Goal: Task Accomplishment & Management: Complete application form

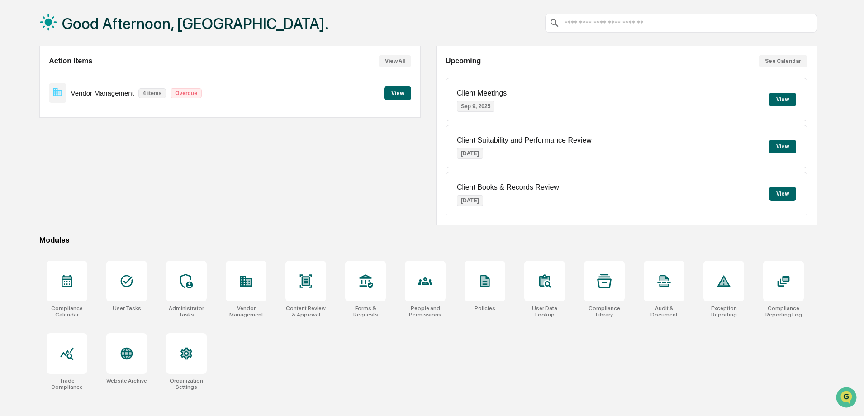
scroll to position [43, 0]
click at [246, 274] on icon at bounding box center [246, 280] width 14 height 14
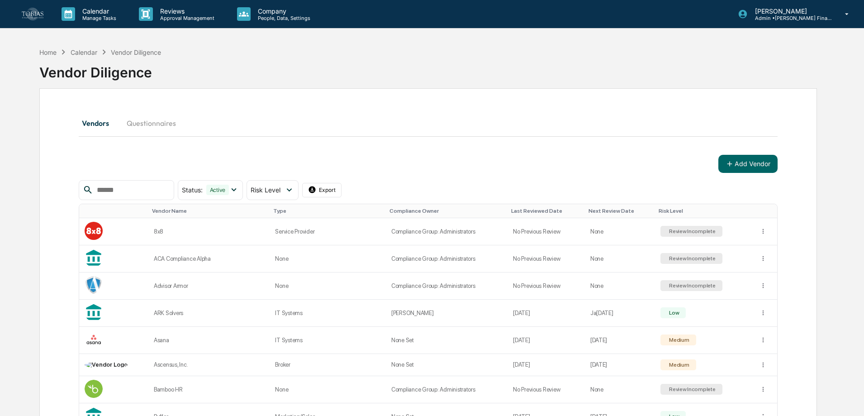
click at [128, 189] on input "text" at bounding box center [131, 190] width 77 height 12
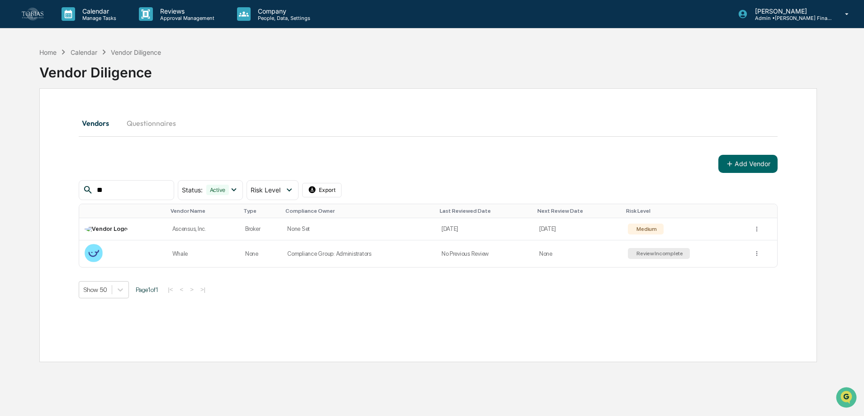
type input "*"
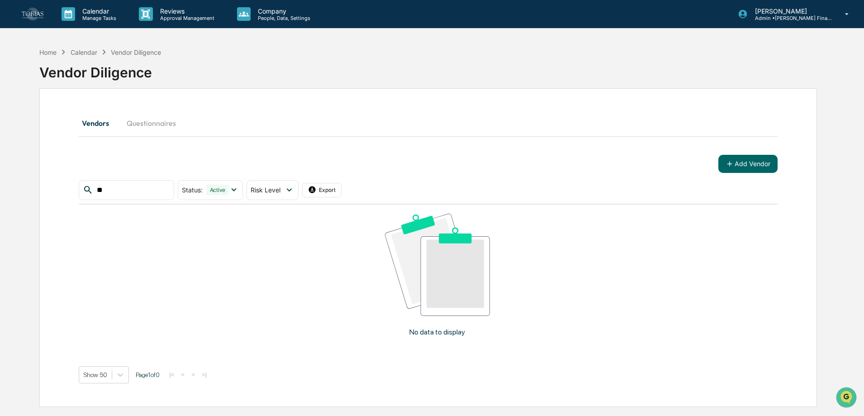
type input "*"
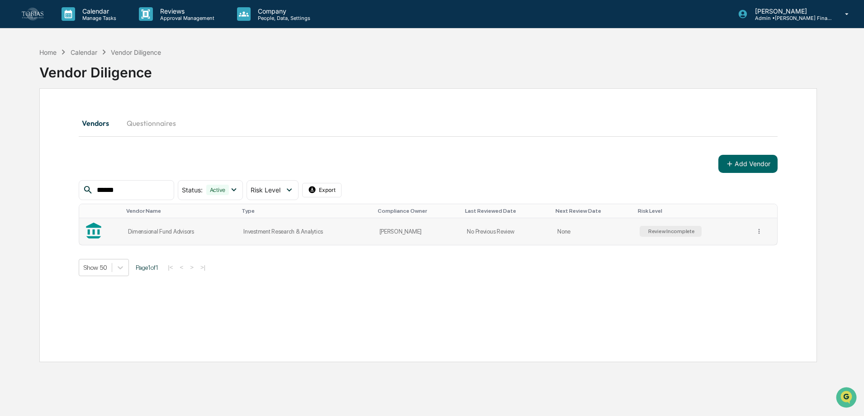
type input "******"
click at [168, 223] on td "Dimensional Fund Advisors" at bounding box center [180, 231] width 115 height 27
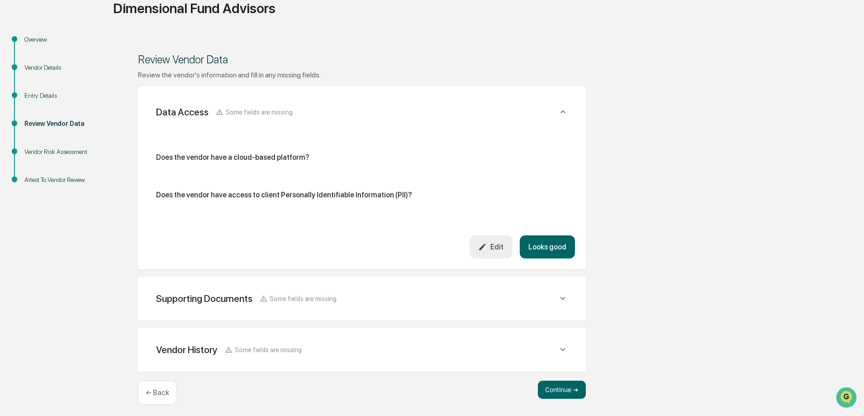
scroll to position [78, 0]
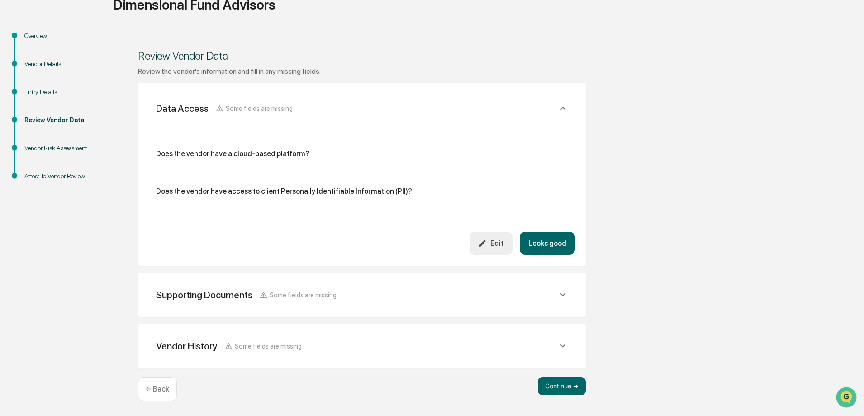
click at [555, 123] on div "Supporting Documents Some fields are missing" at bounding box center [362, 108] width 426 height 29
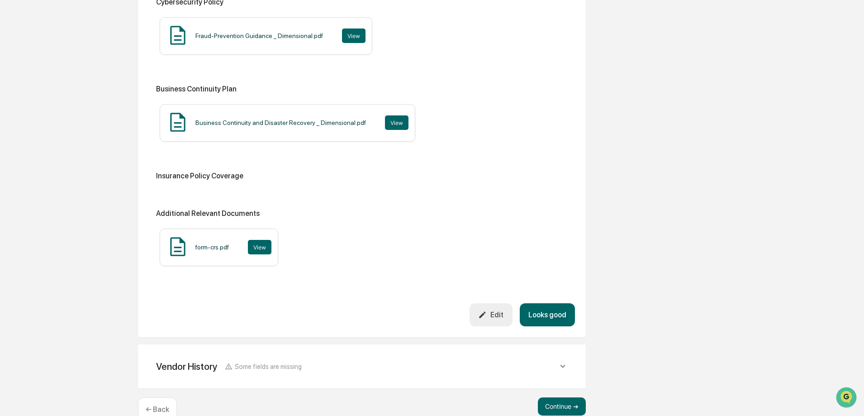
scroll to position [526, 0]
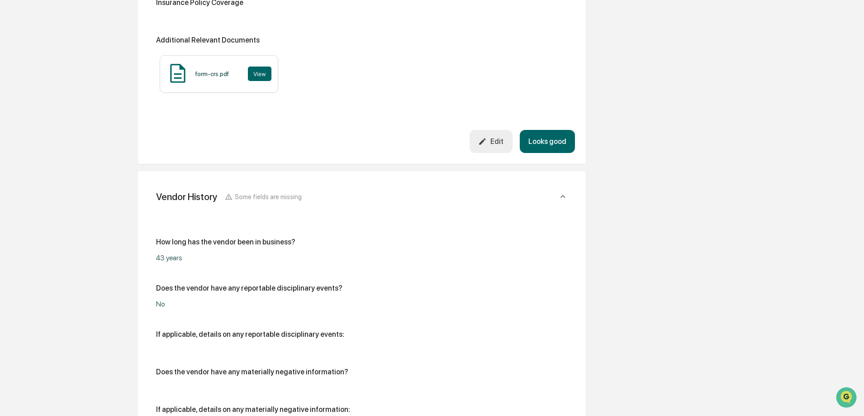
scroll to position [795, 0]
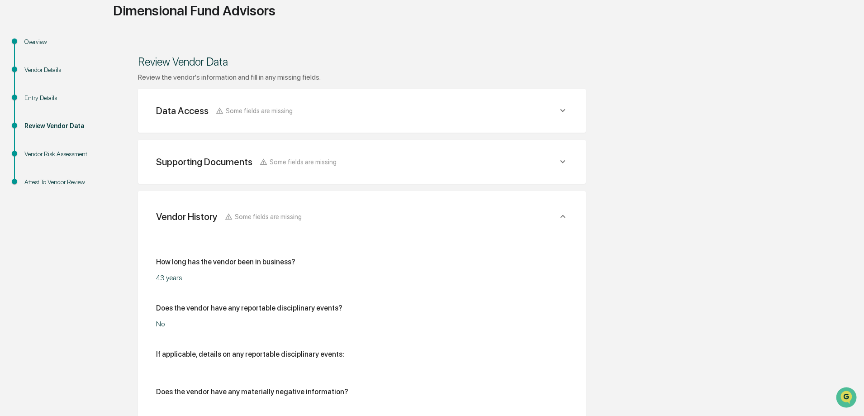
scroll to position [208, 0]
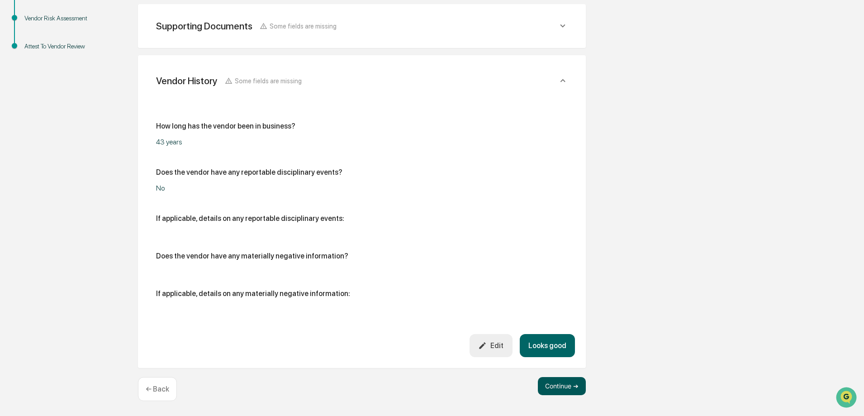
click at [575, 389] on button "Continue ➔" at bounding box center [562, 386] width 48 height 18
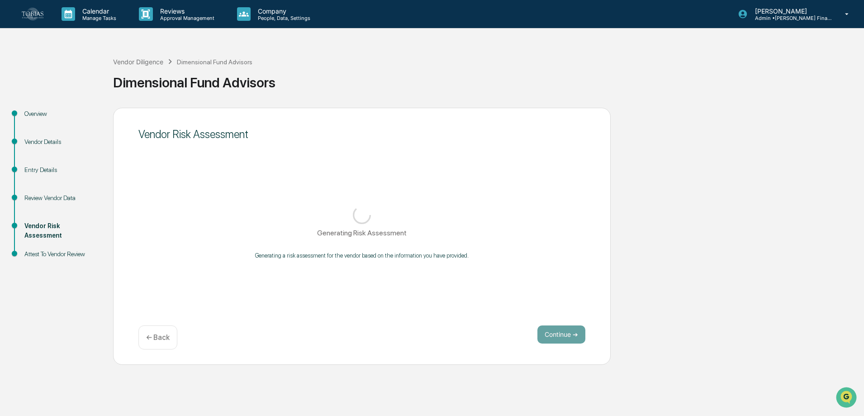
scroll to position [0, 0]
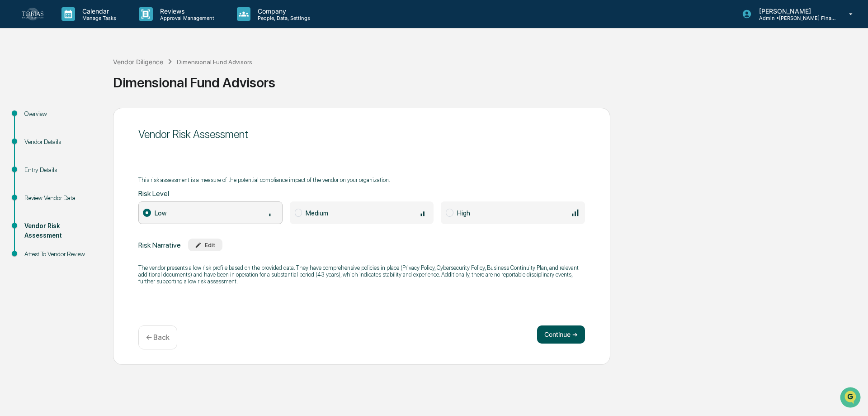
click at [567, 337] on button "Continue ➔" at bounding box center [561, 334] width 48 height 18
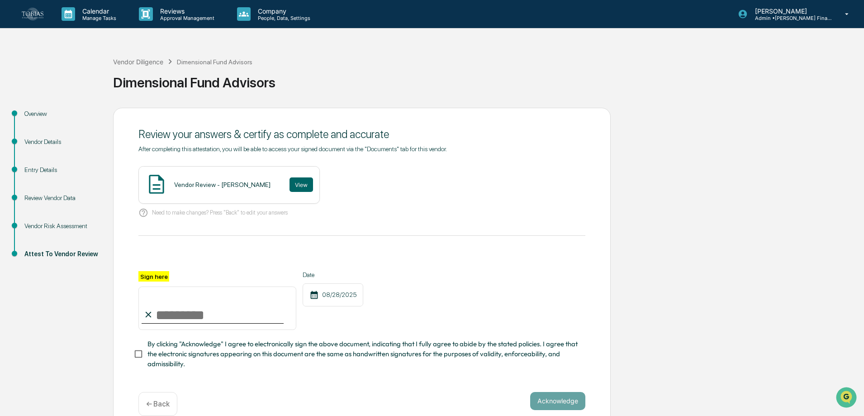
click at [229, 309] on input "Sign here" at bounding box center [217, 307] width 158 height 43
click at [151, 360] on span "By clicking "Acknowledge" I agree to electronically sign the above document, in…" at bounding box center [362, 354] width 431 height 30
click at [181, 318] on input "Sign here" at bounding box center [217, 307] width 158 height 43
type input "**********"
click at [397, 239] on div "**********" at bounding box center [361, 257] width 447 height 224
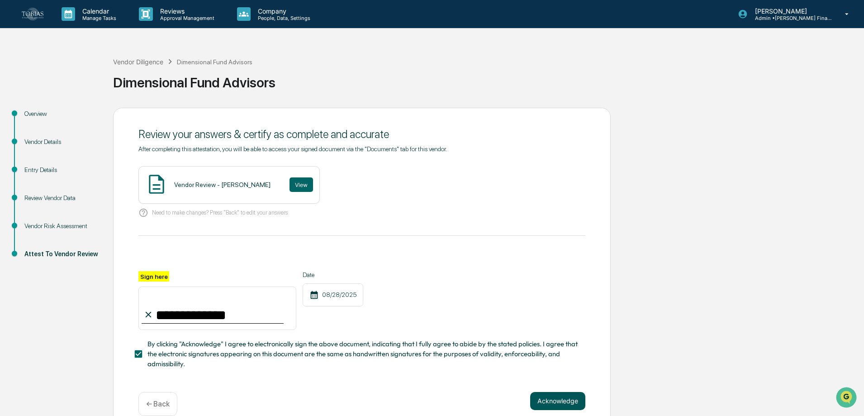
click at [574, 400] on button "Acknowledge" at bounding box center [557, 401] width 55 height 18
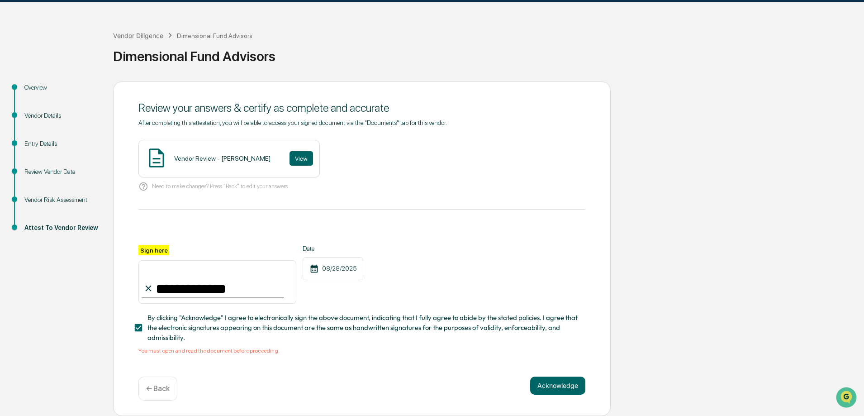
scroll to position [29, 0]
click at [296, 151] on button "View" at bounding box center [301, 158] width 24 height 14
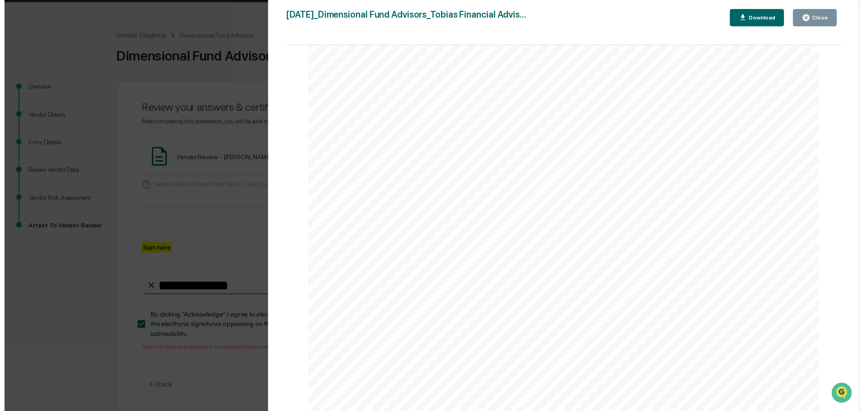
scroll to position [0, 0]
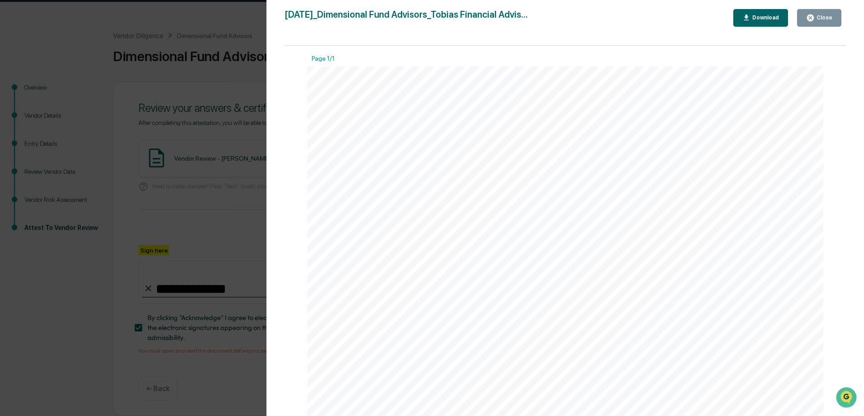
click at [823, 20] on div "Close" at bounding box center [823, 17] width 18 height 6
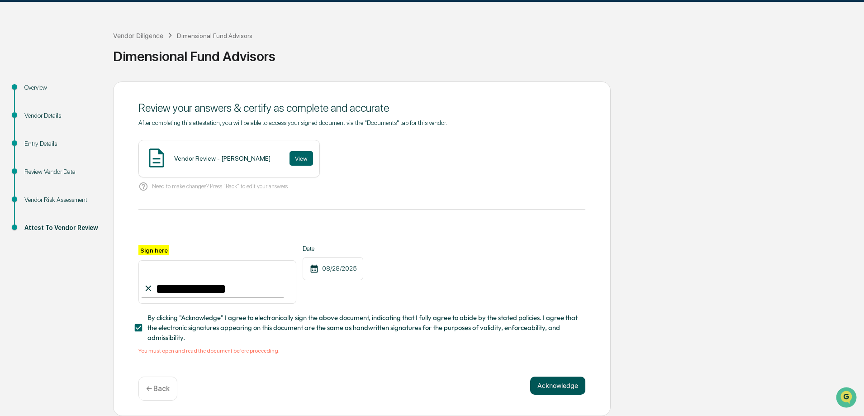
click at [553, 377] on button "Acknowledge" at bounding box center [557, 385] width 55 height 18
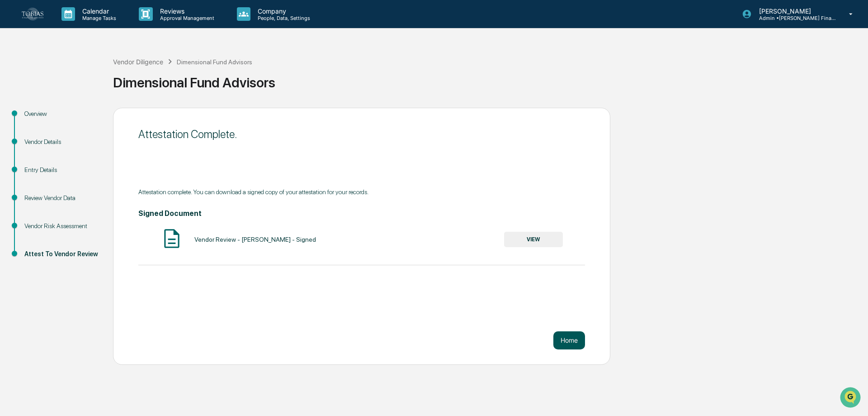
click at [582, 345] on button "Home" at bounding box center [570, 340] width 32 height 18
